Goal: Navigation & Orientation: Find specific page/section

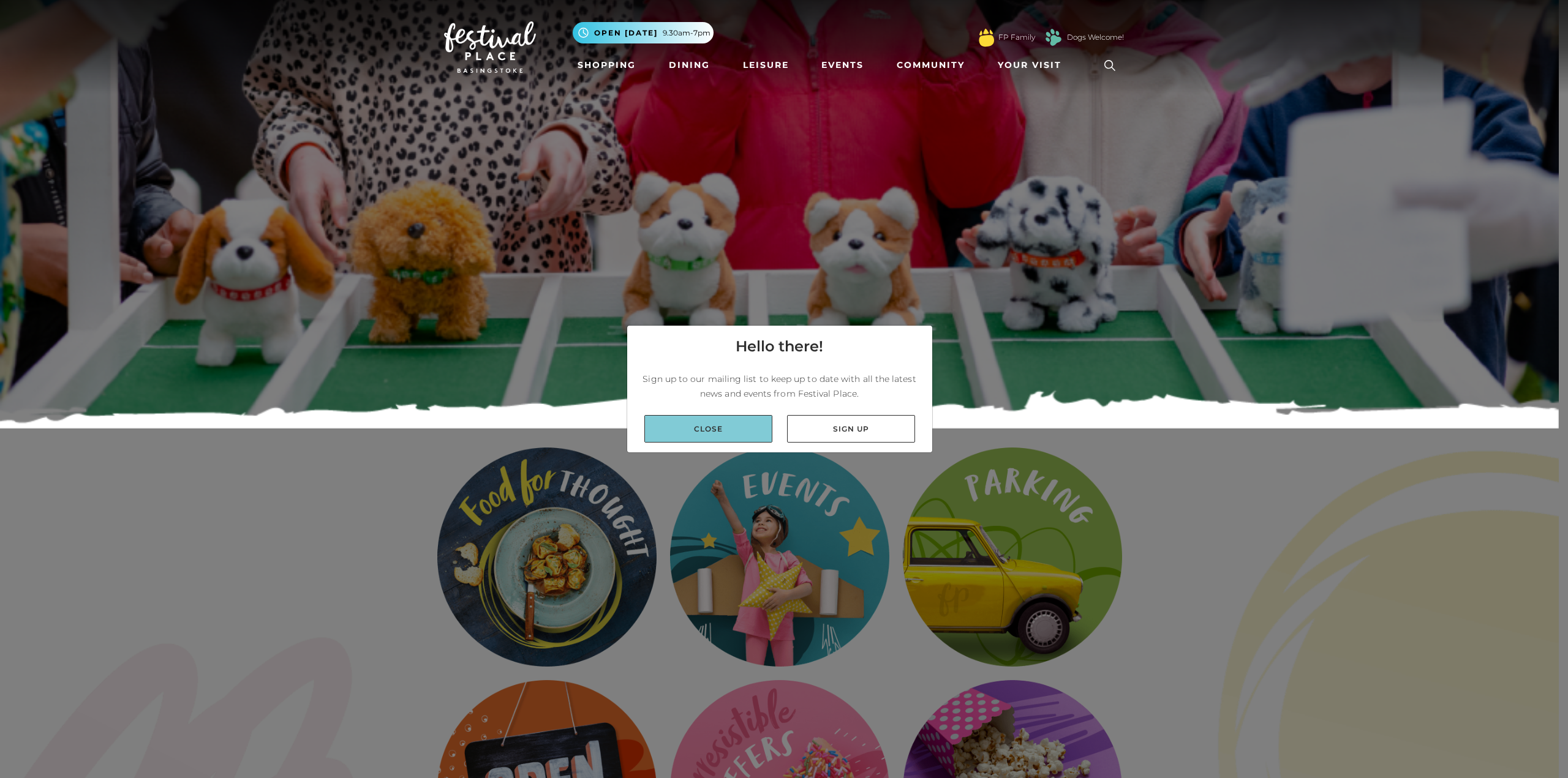
click at [735, 430] on link "Close" at bounding box center [708, 429] width 128 height 28
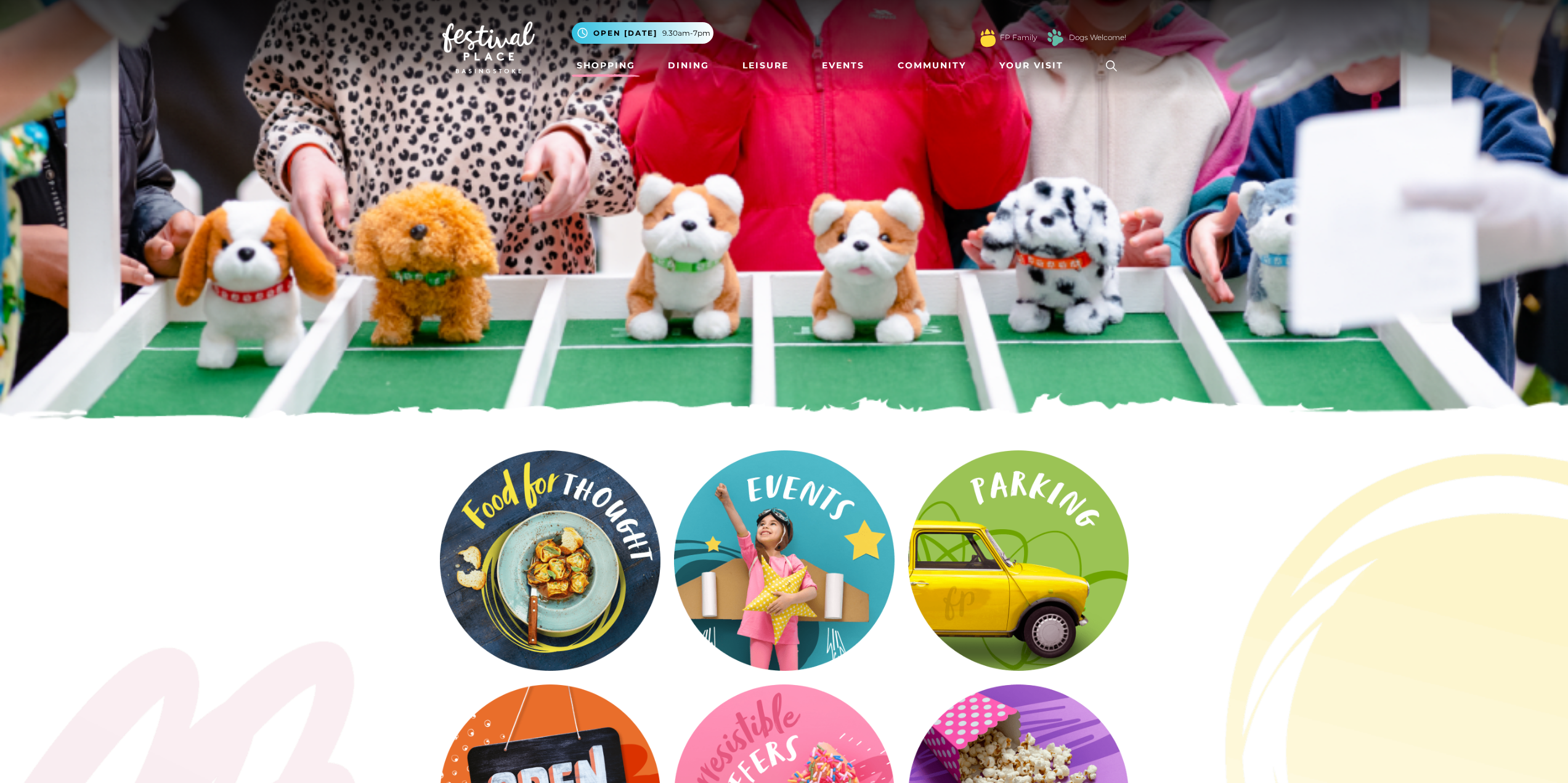
click at [601, 57] on link "Shopping" at bounding box center [606, 65] width 69 height 23
click at [1030, 57] on link "Your Visit" at bounding box center [1034, 65] width 80 height 23
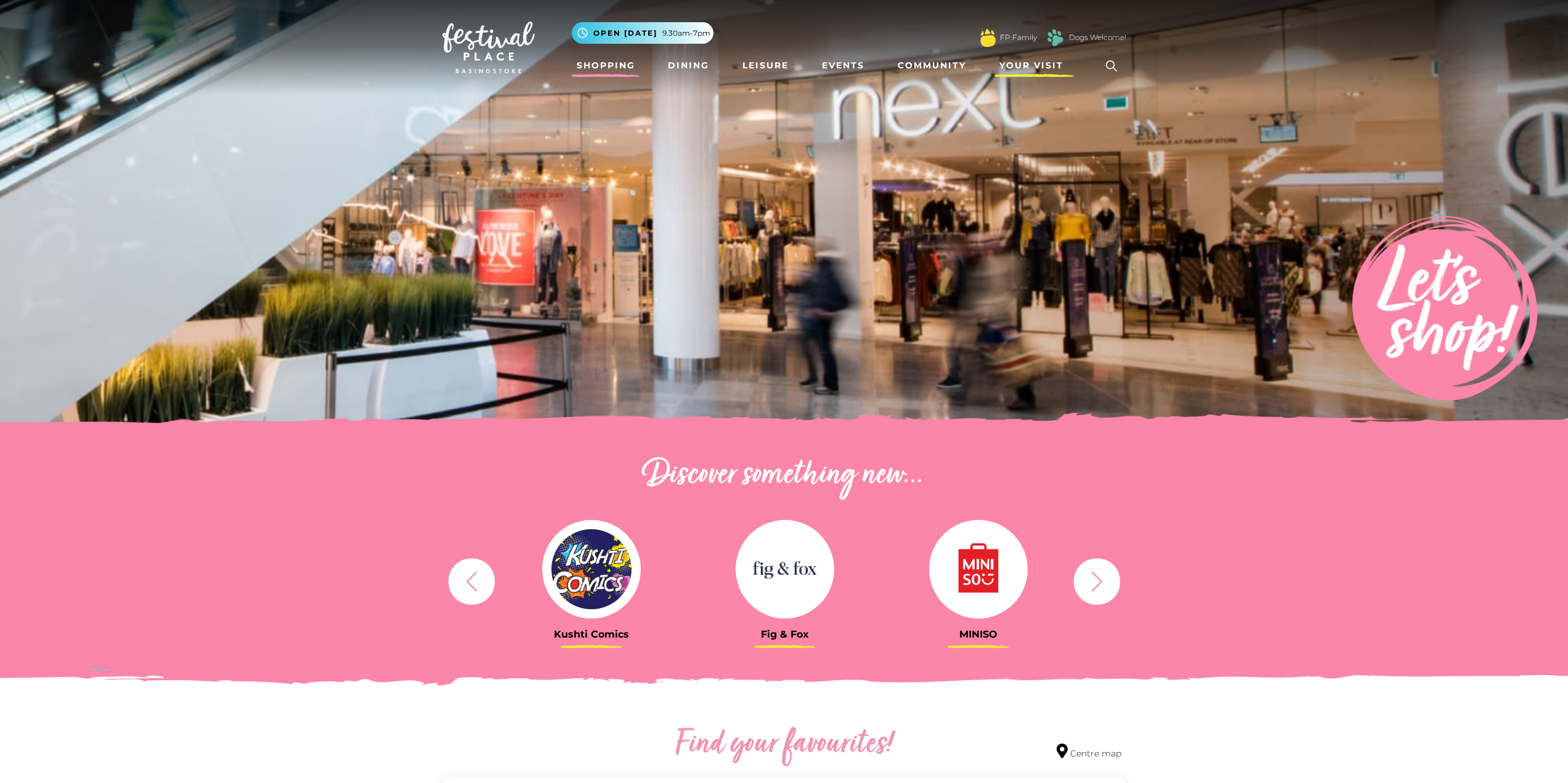
click at [1026, 67] on span "Your Visit" at bounding box center [1031, 65] width 64 height 13
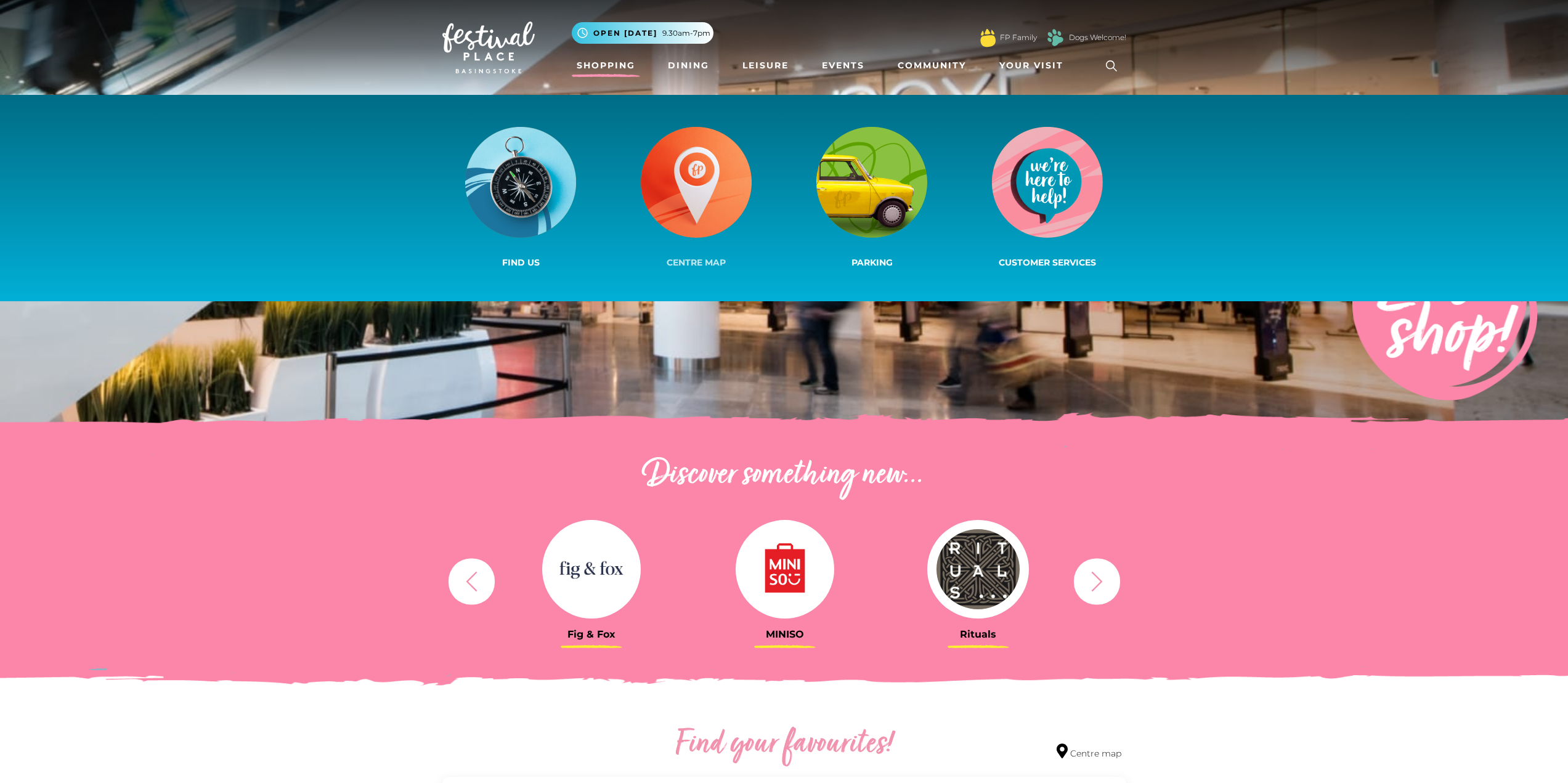
click at [705, 185] on img at bounding box center [696, 182] width 111 height 111
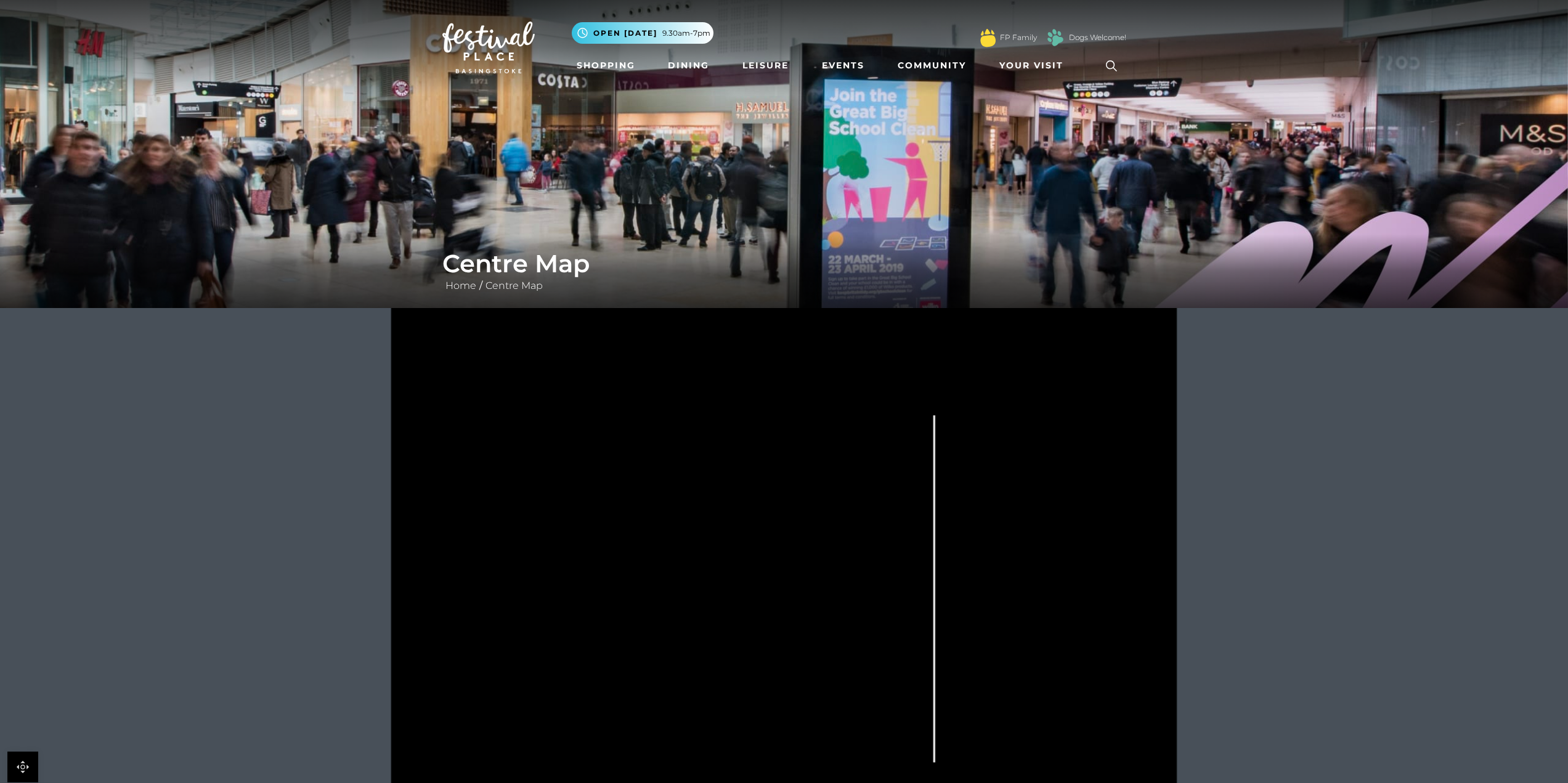
drag, startPoint x: 910, startPoint y: 469, endPoint x: 917, endPoint y: 407, distance: 62.4
click at [916, 408] on icon at bounding box center [784, 585] width 985 height 554
